Goal: Information Seeking & Learning: Find specific page/section

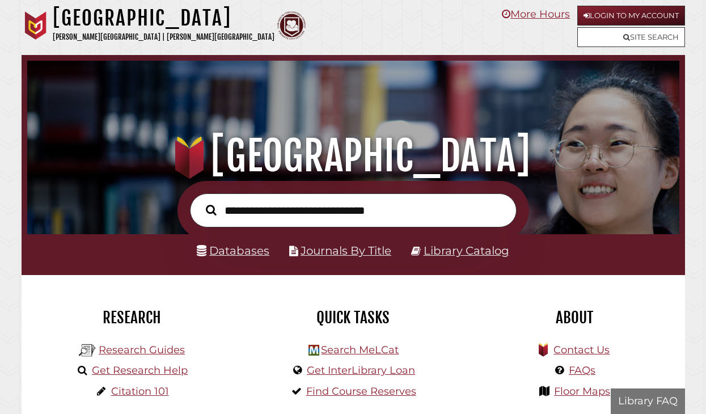
scroll to position [215, 646]
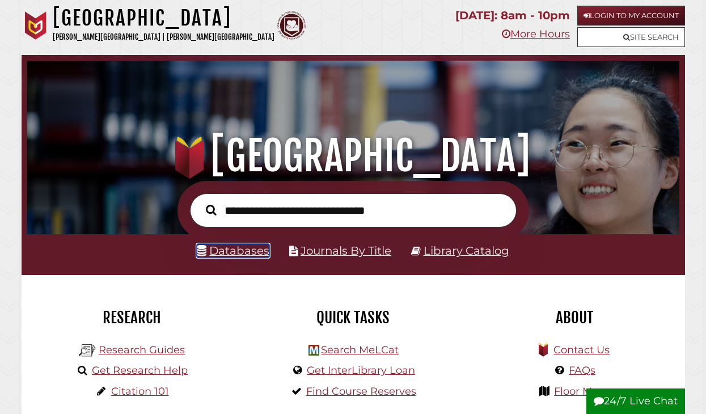
click at [231, 244] on link "Databases" at bounding box center [233, 251] width 73 height 14
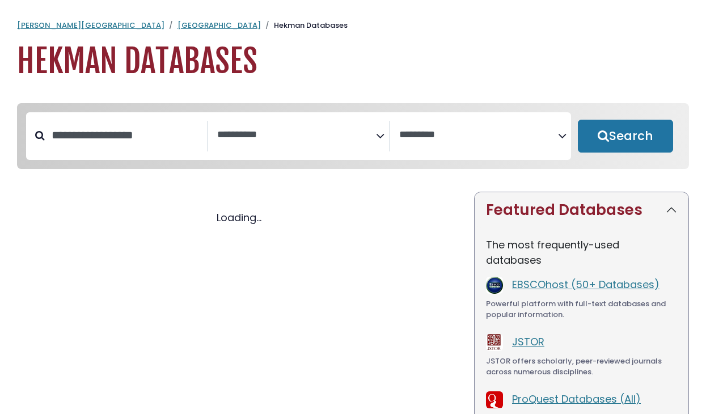
select select "Database Subject Filter"
select select "Database Vendors Filter"
select select "Database Subject Filter"
select select "Database Vendors Filter"
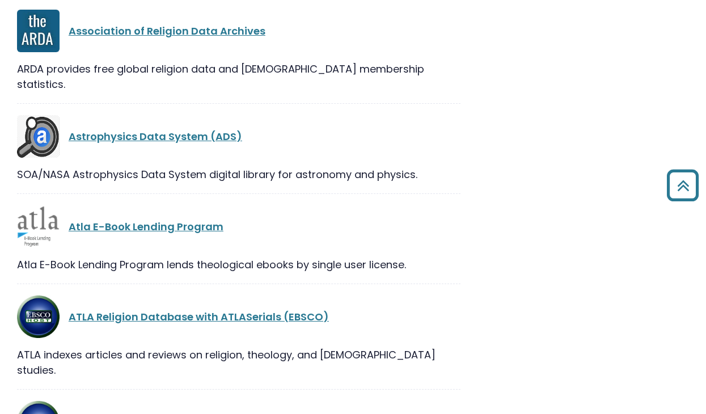
scroll to position [2876, 0]
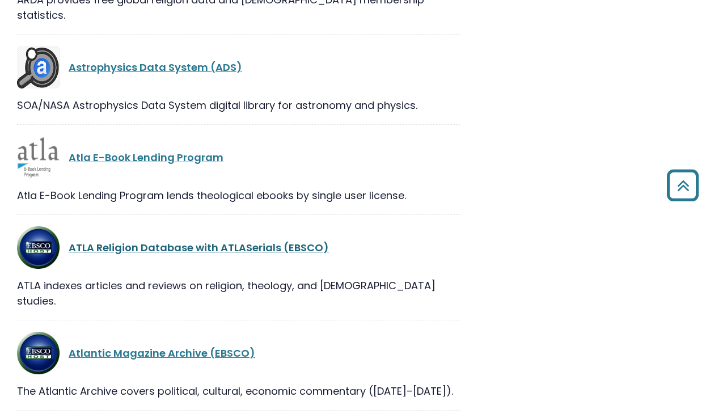
click at [203, 240] on link "ATLA Religion Database with ATLASerials (EBSCO)" at bounding box center [199, 247] width 260 height 14
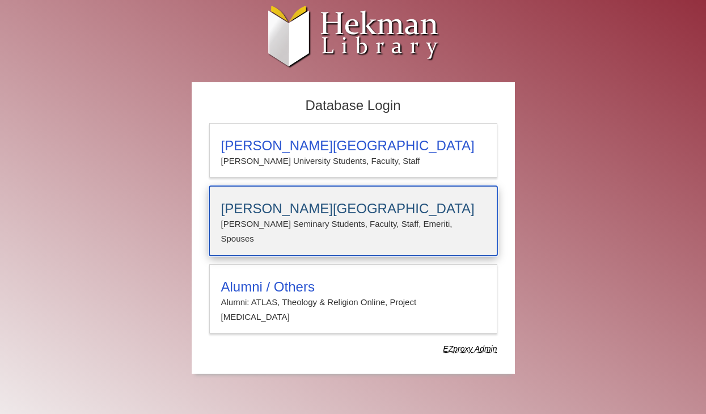
click at [269, 211] on h3 "[PERSON_NAME][GEOGRAPHIC_DATA]" at bounding box center [353, 209] width 264 height 16
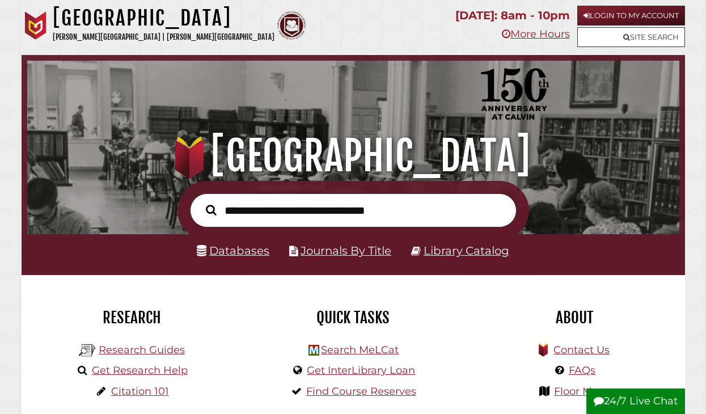
scroll to position [215, 646]
click at [299, 213] on input "text" at bounding box center [353, 210] width 327 height 34
type input "*"
paste input "**********"
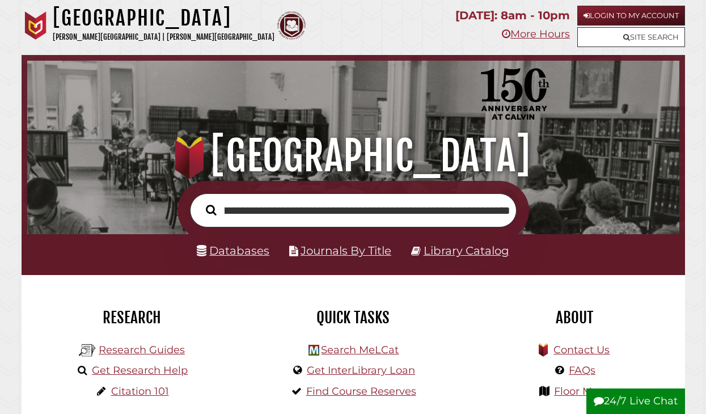
type input "**********"
click at [200, 202] on button "Search" at bounding box center [211, 210] width 22 height 16
